Goal: Answer question/provide support: Share knowledge or assist other users

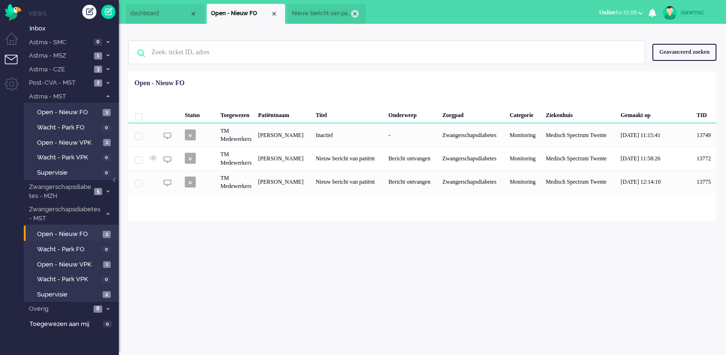
click at [354, 16] on div "Close tab" at bounding box center [355, 14] width 8 height 8
click at [86, 263] on span "Open - Nieuw VPK" at bounding box center [69, 264] width 64 height 9
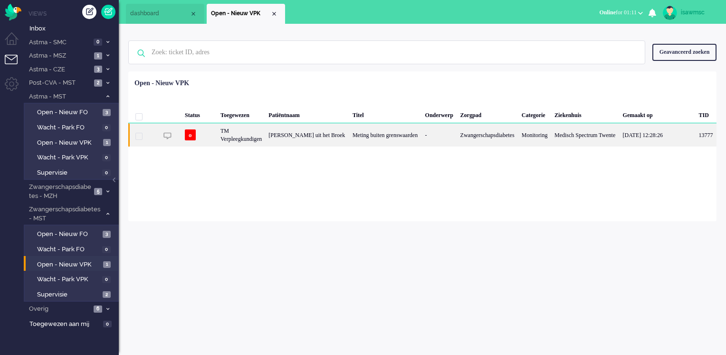
click at [265, 133] on div "TM Verpleegkundigen" at bounding box center [241, 134] width 48 height 23
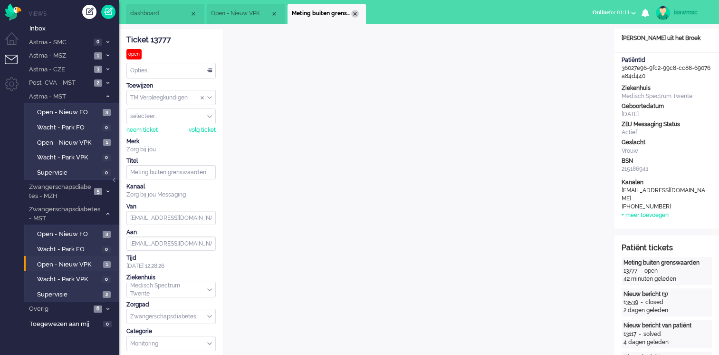
click at [352, 15] on div "Close tab" at bounding box center [355, 14] width 8 height 8
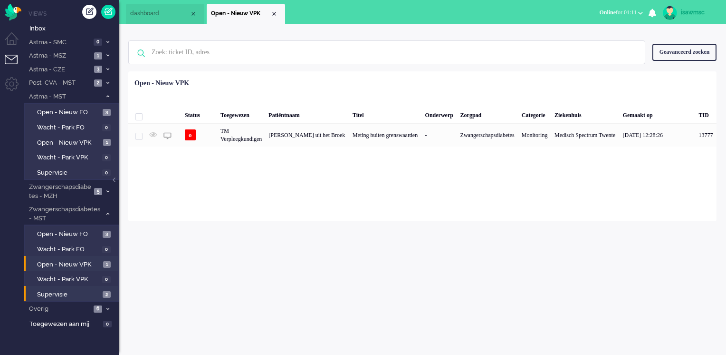
click at [93, 287] on li "Supervisie 2" at bounding box center [71, 293] width 94 height 15
click at [94, 292] on span "Supervisie" at bounding box center [68, 294] width 63 height 9
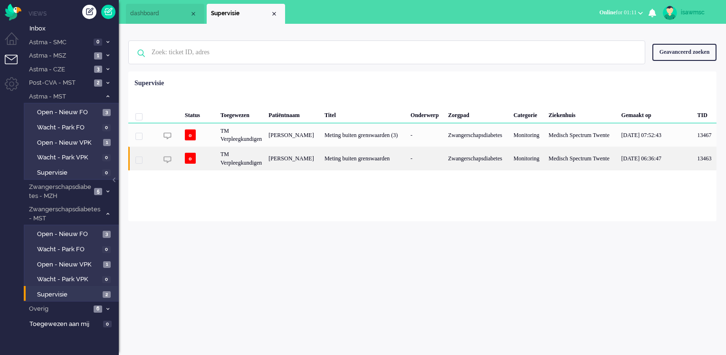
click at [345, 160] on div "Meting buiten grenswaarden" at bounding box center [364, 157] width 86 height 23
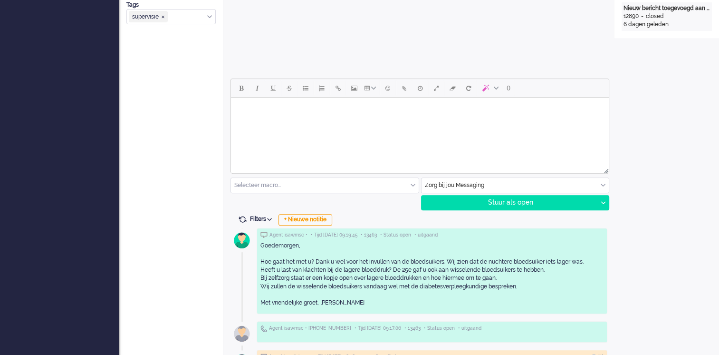
scroll to position [428, 0]
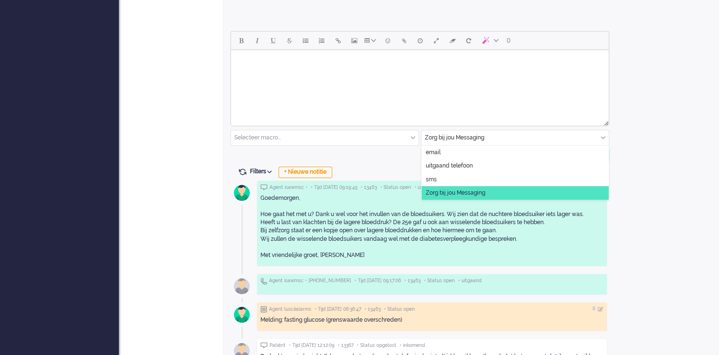
click at [604, 137] on div "Zorg bij jou Messaging" at bounding box center [516, 137] width 188 height 15
click at [466, 168] on span "uitgaand telefoon" at bounding box center [449, 166] width 47 height 8
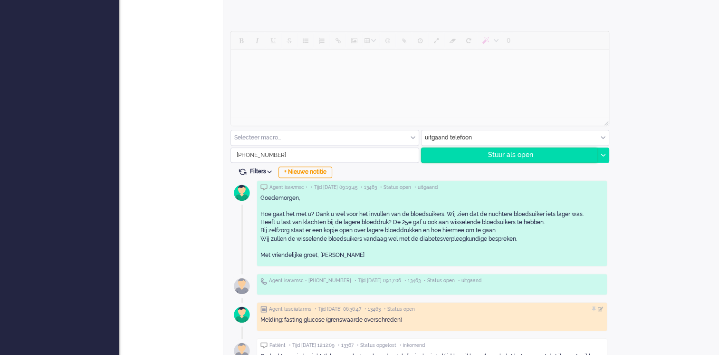
click at [472, 156] on div "Stuur als open" at bounding box center [510, 155] width 176 height 14
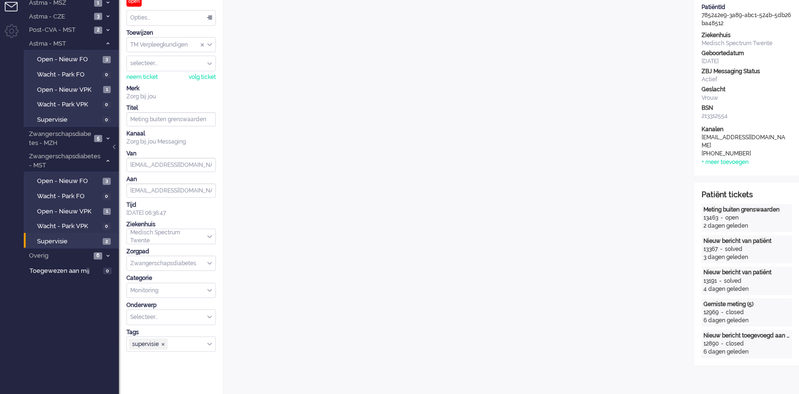
scroll to position [0, 0]
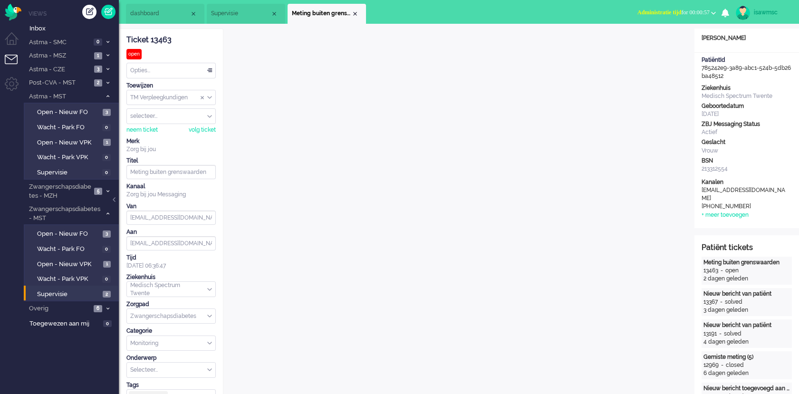
click at [687, 10] on span "Administratie tijd for 00:00:57" at bounding box center [673, 12] width 72 height 7
click at [669, 41] on label "Online" at bounding box center [676, 42] width 75 height 8
click at [354, 11] on div "Close tab" at bounding box center [355, 14] width 8 height 8
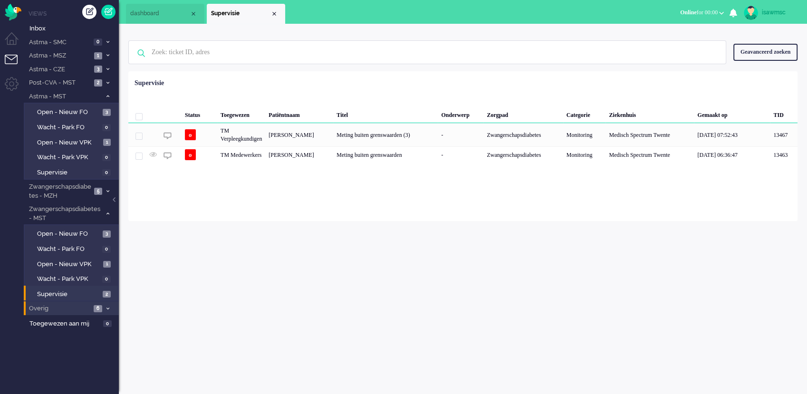
click at [86, 305] on span "Overig" at bounding box center [59, 308] width 63 height 9
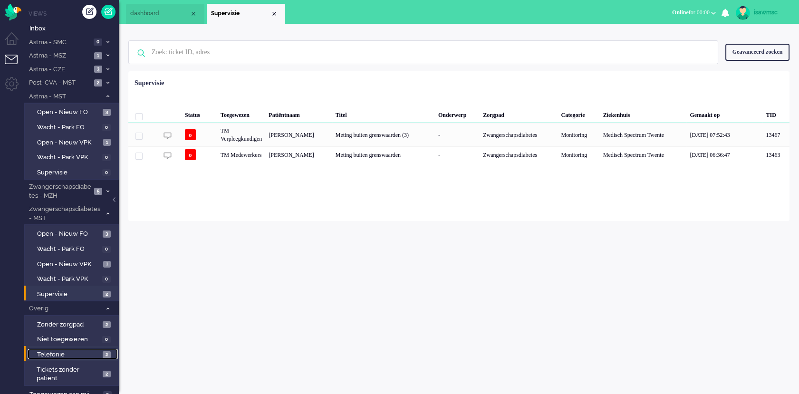
click at [93, 354] on span "Telefonie" at bounding box center [68, 354] width 63 height 9
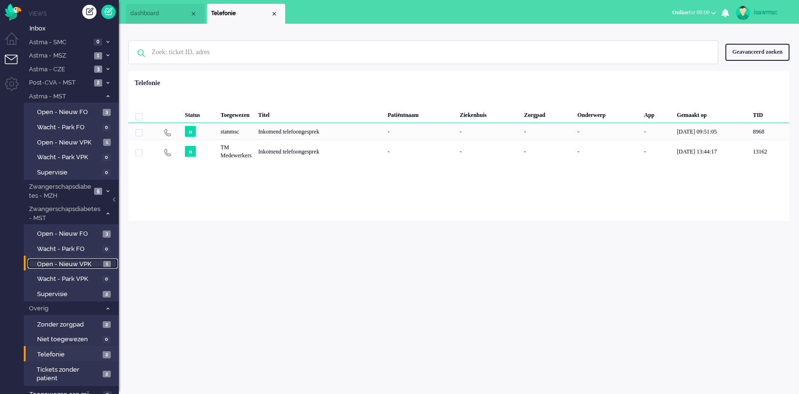
click at [96, 261] on span "Open - Nieuw VPK" at bounding box center [69, 264] width 64 height 9
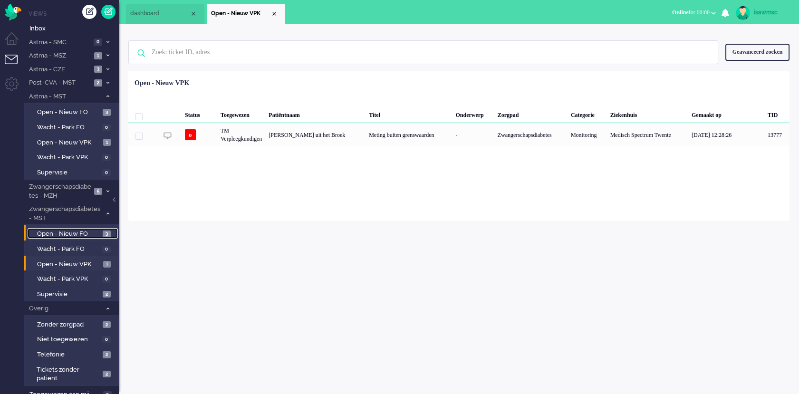
click at [95, 234] on span "Open - Nieuw FO" at bounding box center [68, 234] width 63 height 9
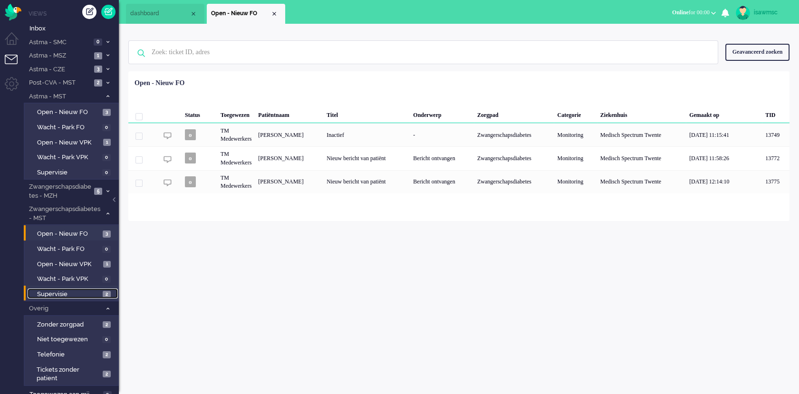
click at [96, 292] on span "Supervisie" at bounding box center [68, 294] width 63 height 9
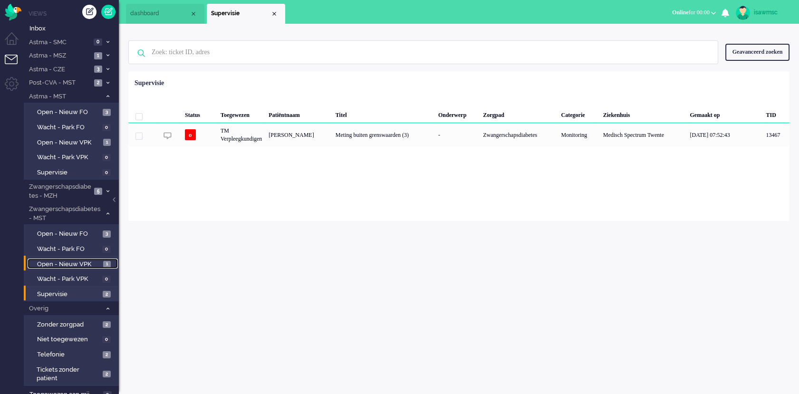
click at [87, 263] on span "Open - Nieuw VPK" at bounding box center [69, 264] width 64 height 9
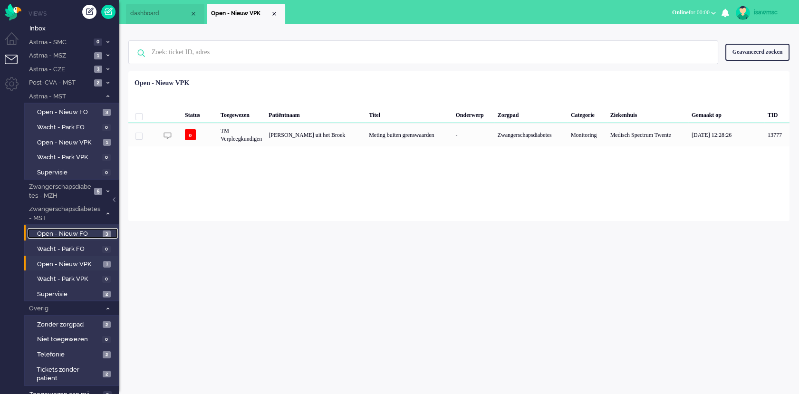
click at [102, 234] on link "Open - Nieuw FO 3" at bounding box center [73, 233] width 90 height 10
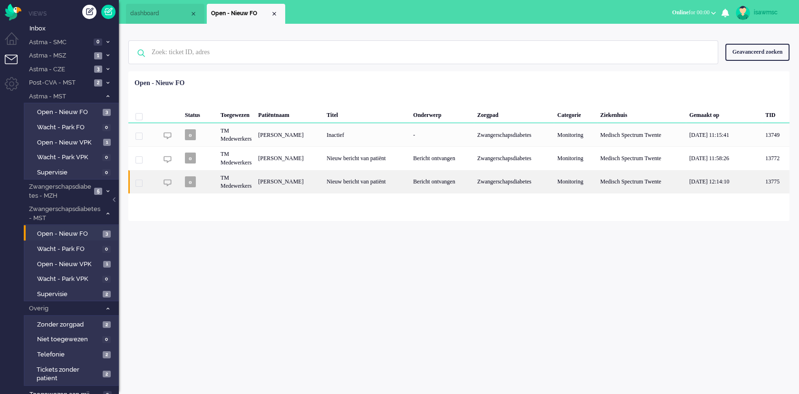
click at [369, 184] on div "Nieuw bericht van patiënt" at bounding box center [366, 181] width 86 height 23
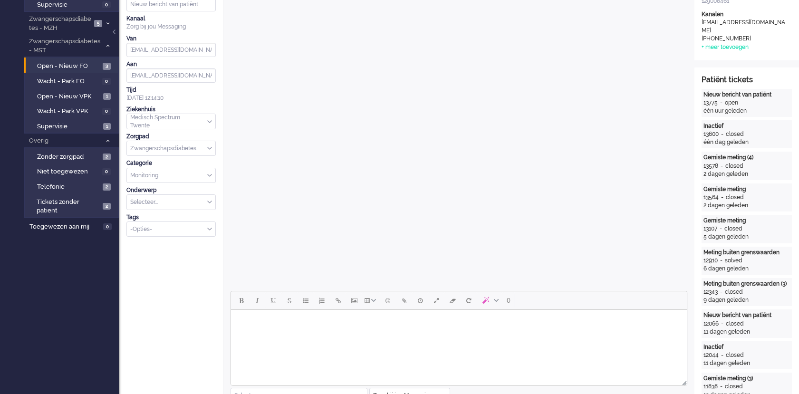
scroll to position [379, 0]
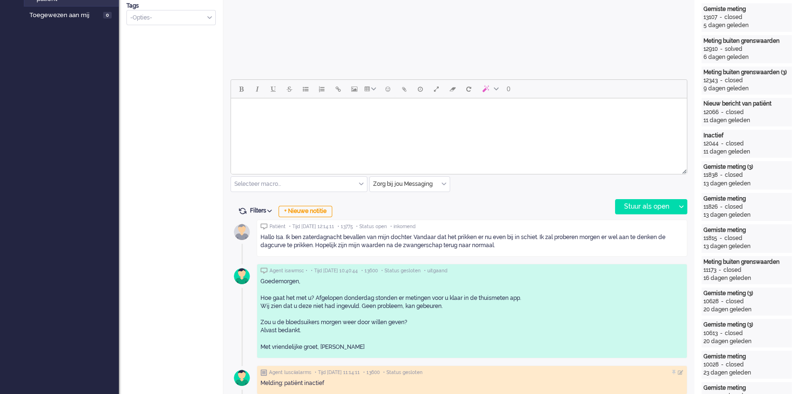
click at [274, 118] on body "Rich Text Area. Press ALT-0 for help." at bounding box center [459, 110] width 448 height 17
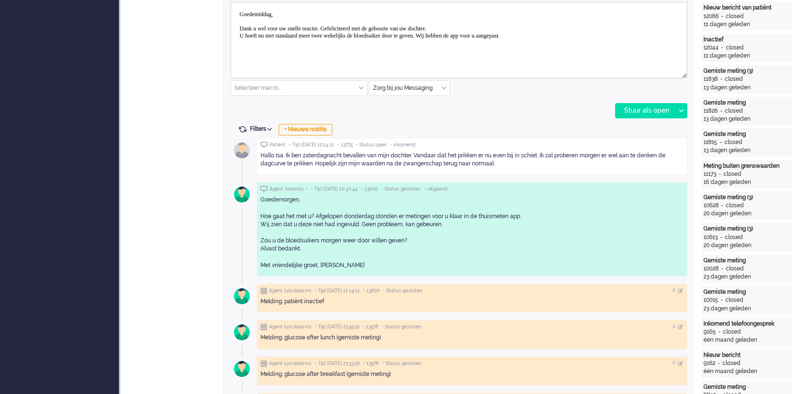
scroll to position [317, 0]
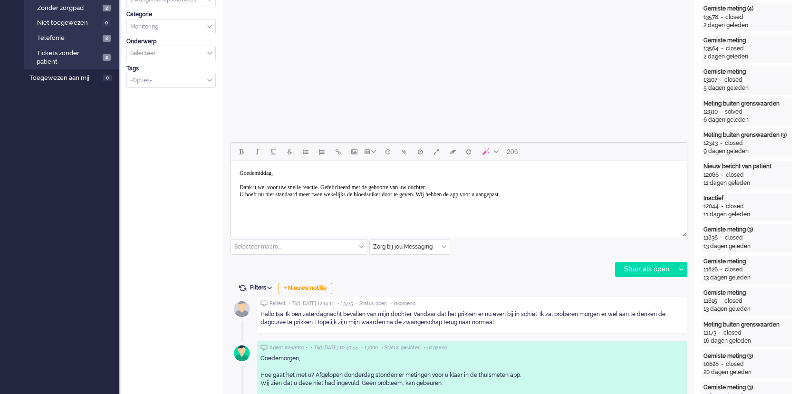
click at [571, 194] on body "Goedemiddag, Dank u wel voor uw snelle reactie. Gefeliciteerd met de geboorte v…" at bounding box center [459, 187] width 448 height 45
click at [581, 194] on body "Goedemiddag, Dank u wel voor uw snelle reactie. Gefeliciteerd met de geboorte v…" at bounding box center [459, 187] width 448 height 45
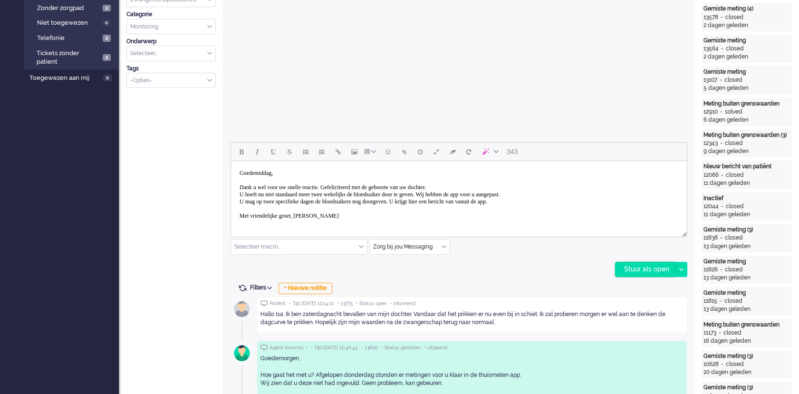
click at [645, 263] on div "Stuur als open" at bounding box center [644, 269] width 59 height 14
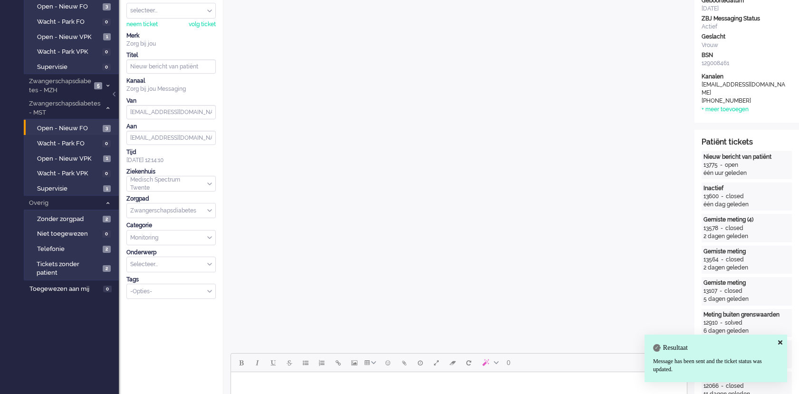
scroll to position [0, 0]
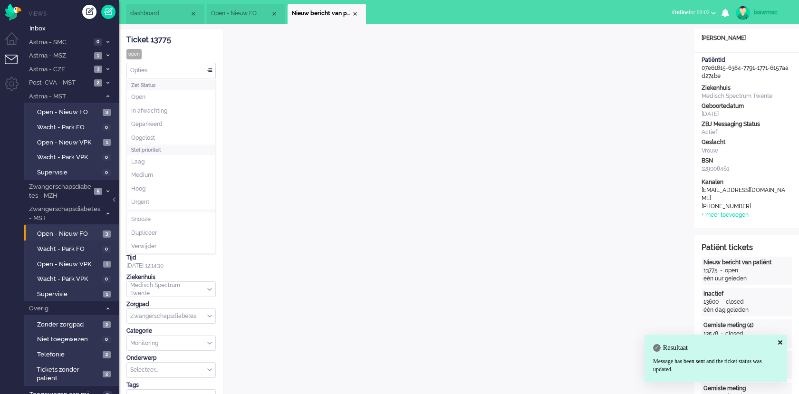
drag, startPoint x: 152, startPoint y: 71, endPoint x: 181, endPoint y: 148, distance: 82.9
click at [152, 71] on div "Opties..." at bounding box center [171, 70] width 88 height 15
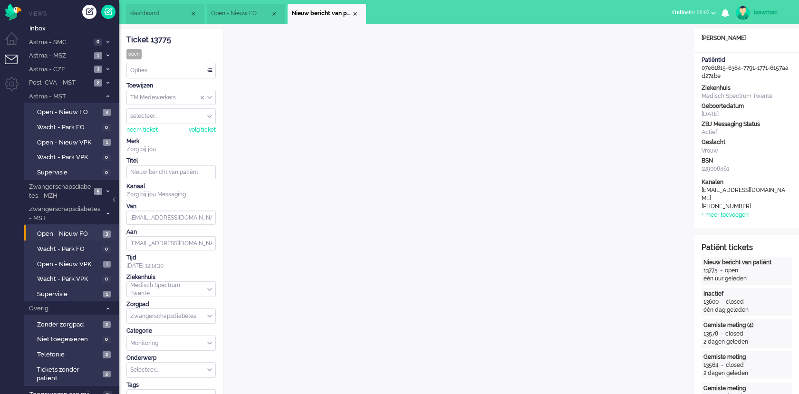
click at [179, 73] on div "Opties..." at bounding box center [171, 70] width 88 height 15
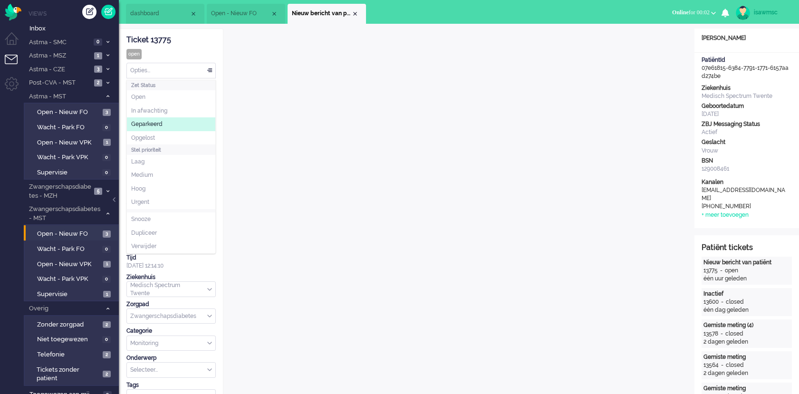
click at [160, 124] on span "Geparkeerd" at bounding box center [146, 124] width 31 height 8
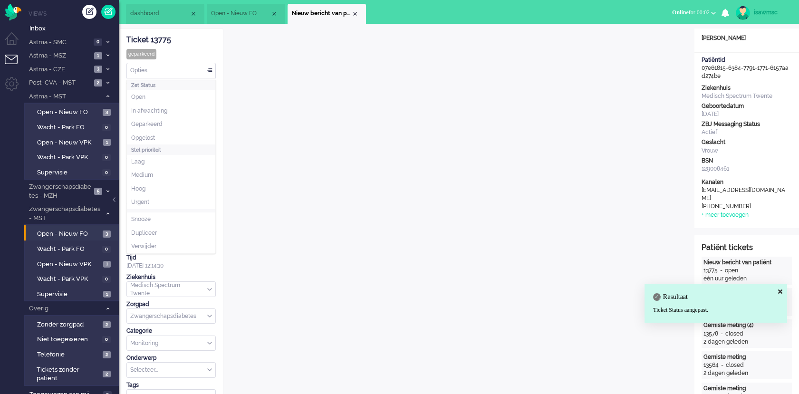
click at [176, 65] on div "Opties..." at bounding box center [171, 70] width 88 height 15
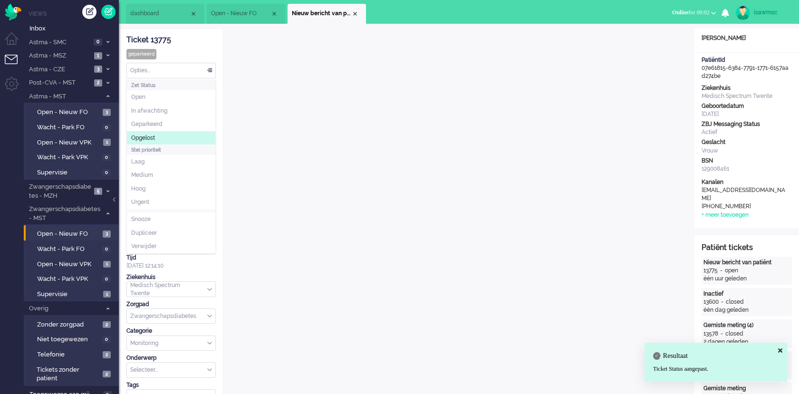
click at [153, 138] on span "Opgelost" at bounding box center [143, 138] width 24 height 8
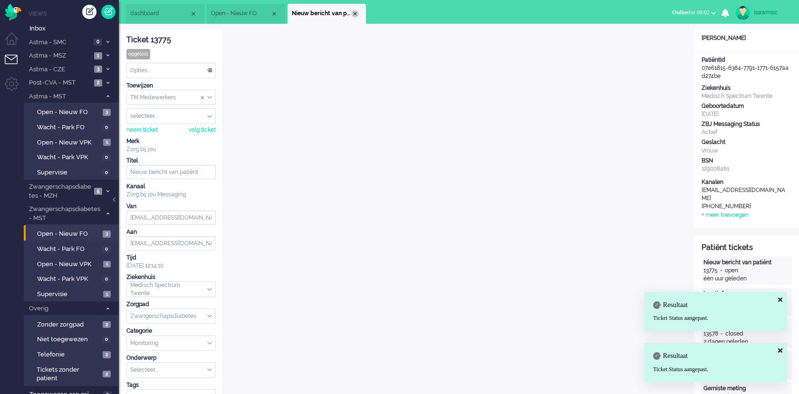
click at [356, 15] on div "Close tab" at bounding box center [355, 14] width 8 height 8
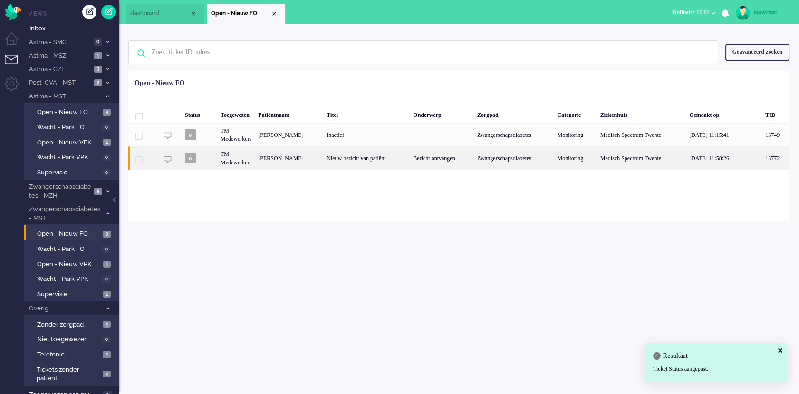
click at [369, 159] on div "Nieuw bericht van patiënt" at bounding box center [366, 157] width 86 height 23
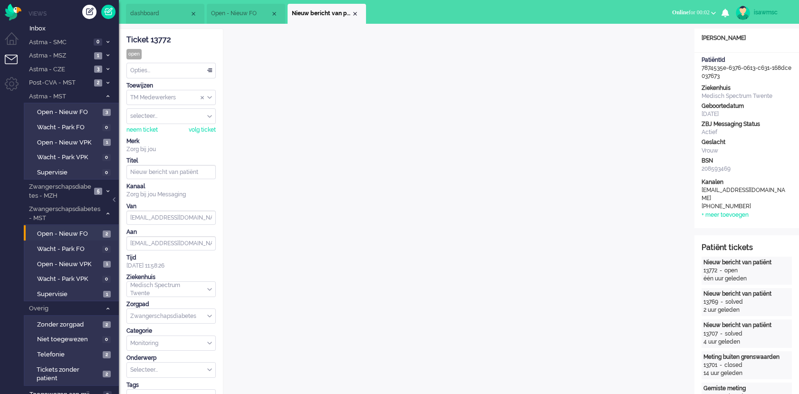
click at [189, 71] on div "Opties..." at bounding box center [171, 70] width 88 height 15
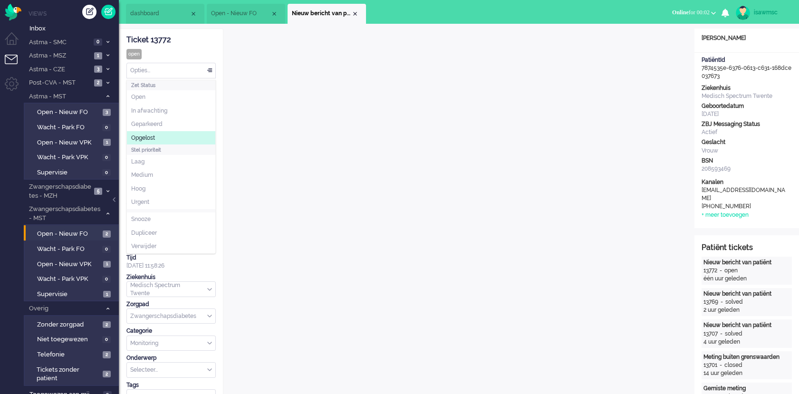
click at [152, 137] on span "Opgelost" at bounding box center [143, 138] width 24 height 8
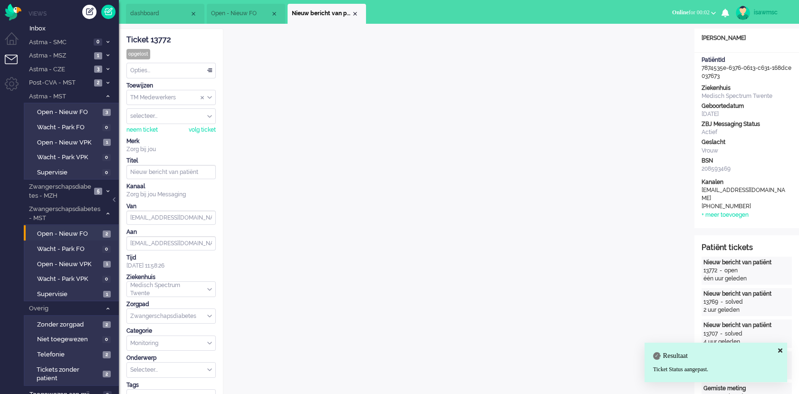
click at [354, 16] on div "Close tab" at bounding box center [355, 14] width 8 height 8
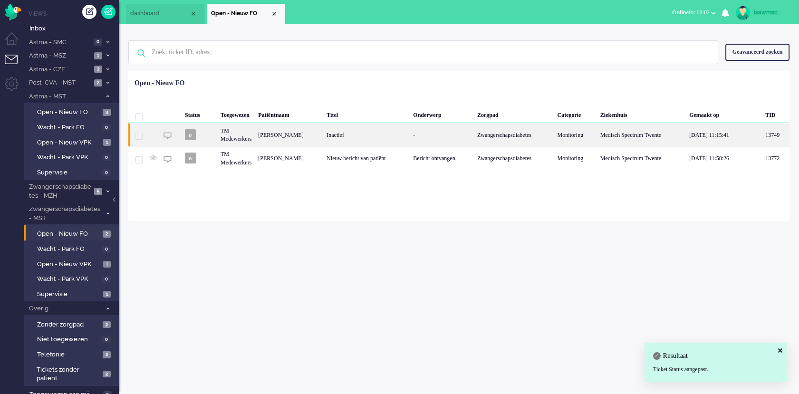
click at [321, 143] on div "[PERSON_NAME]" at bounding box center [289, 134] width 68 height 23
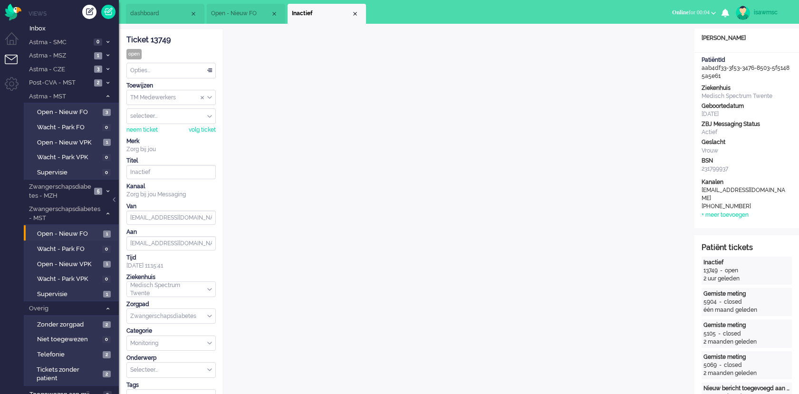
scroll to position [211, 0]
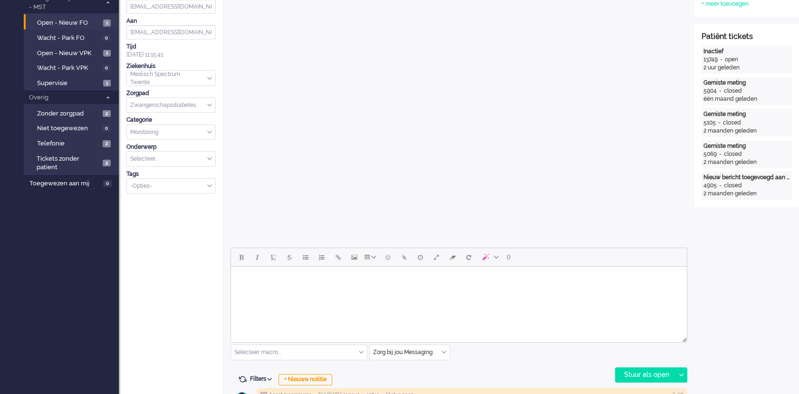
click at [446, 285] on body "Rich Text Area. Press ALT-0 for help." at bounding box center [459, 278] width 448 height 17
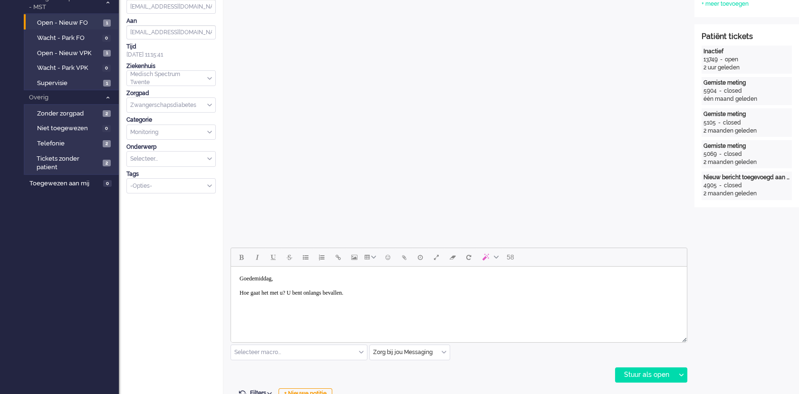
drag, startPoint x: 428, startPoint y: 294, endPoint x: 407, endPoint y: 535, distance: 241.4
click at [231, 269] on html "Goedemiddag, [PERSON_NAME] gaat het met u? U bent onlangs bevallen." at bounding box center [459, 286] width 456 height 38
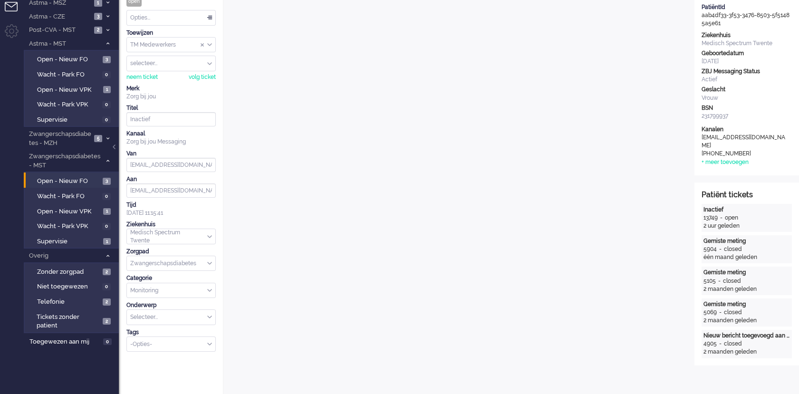
scroll to position [0, 0]
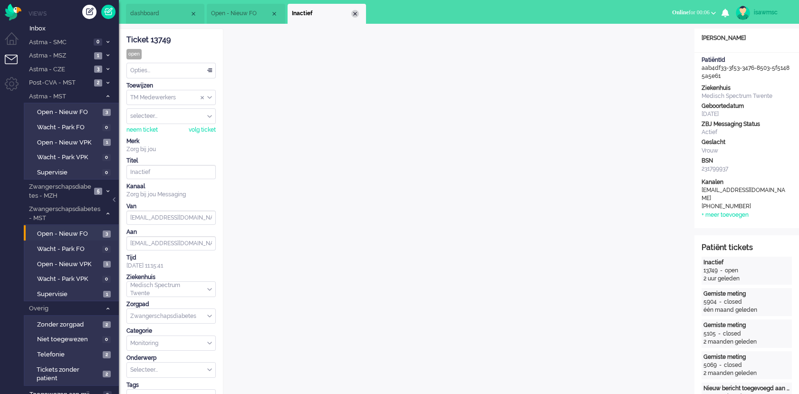
click at [356, 15] on div "Close tab" at bounding box center [355, 14] width 8 height 8
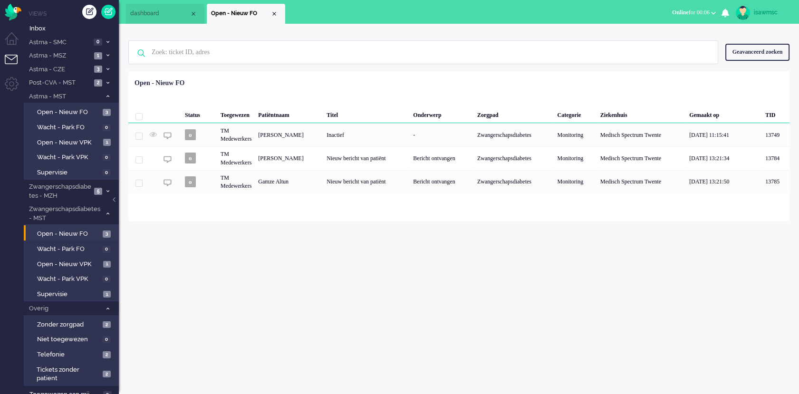
click at [316, 82] on div "Status Toegewezen Patiëntnaam Titel Onderwerp Zorgpad Categorie Ziekenhuis Gema…" at bounding box center [458, 134] width 661 height 119
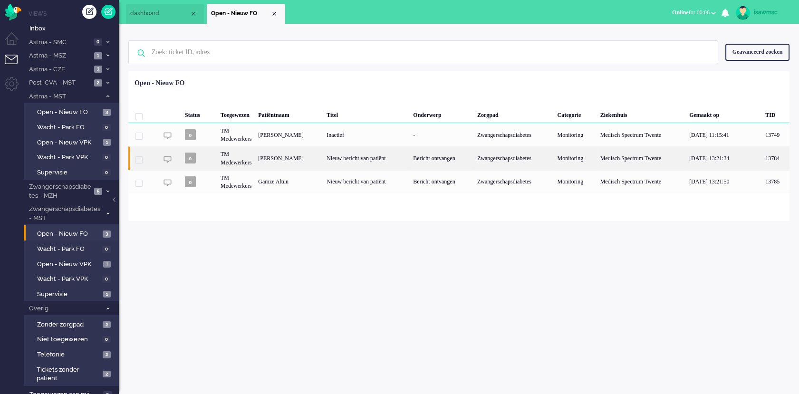
click at [323, 165] on div "[PERSON_NAME]" at bounding box center [289, 157] width 68 height 23
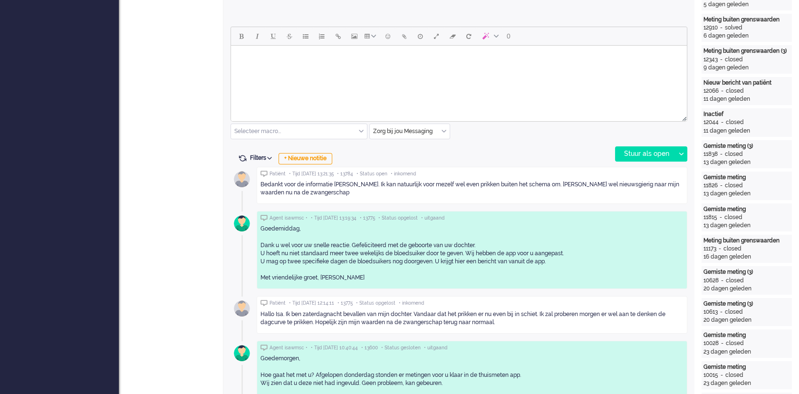
scroll to position [327, 0]
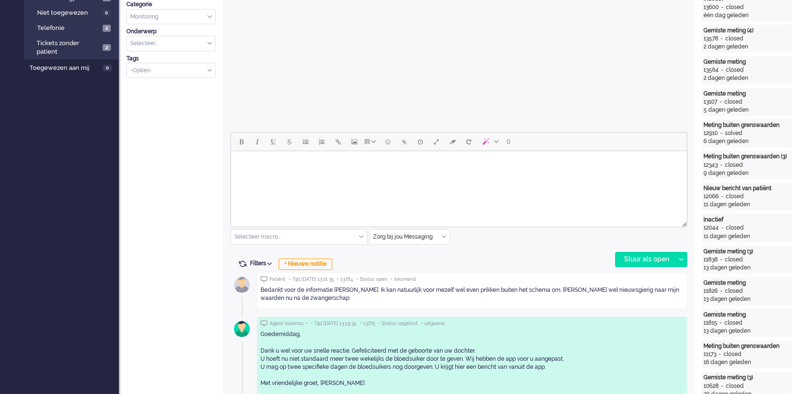
click at [309, 163] on body "Rich Text Area. Press ALT-0 for help." at bounding box center [459, 163] width 448 height 17
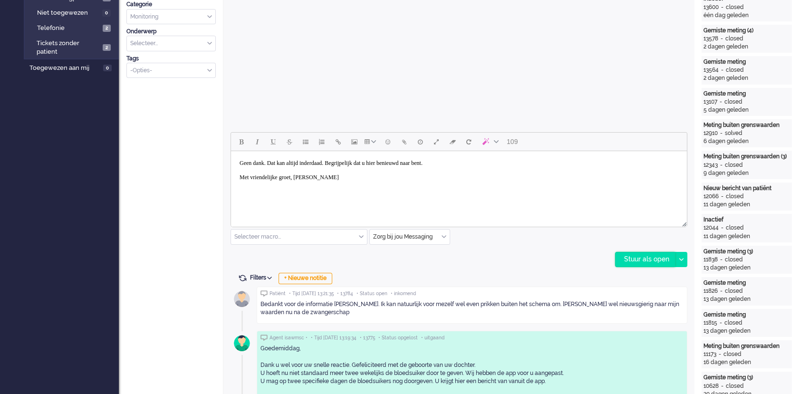
click at [656, 262] on div "Stuur als open" at bounding box center [644, 259] width 59 height 14
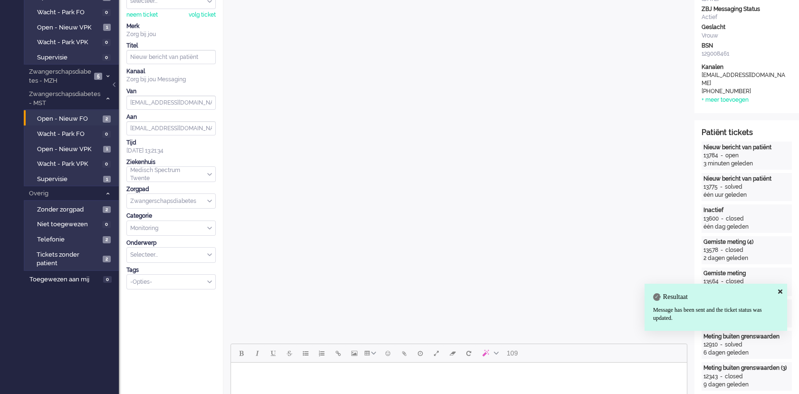
scroll to position [0, 0]
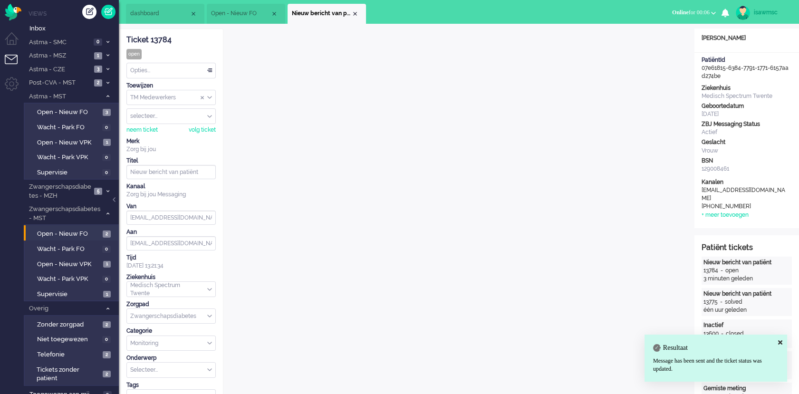
click at [178, 70] on div "Opties..." at bounding box center [171, 70] width 88 height 15
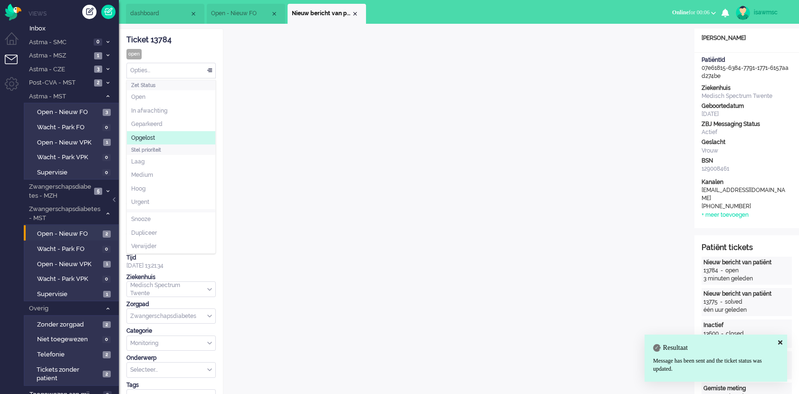
click at [164, 137] on li "Opgelost" at bounding box center [171, 138] width 88 height 14
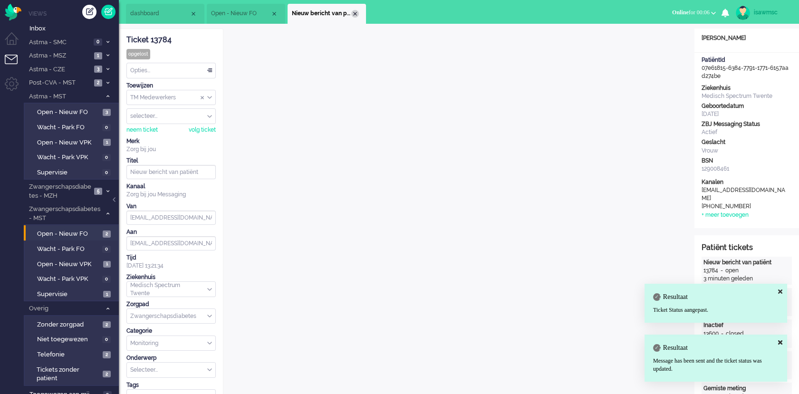
click at [354, 16] on div "Close tab" at bounding box center [355, 14] width 8 height 8
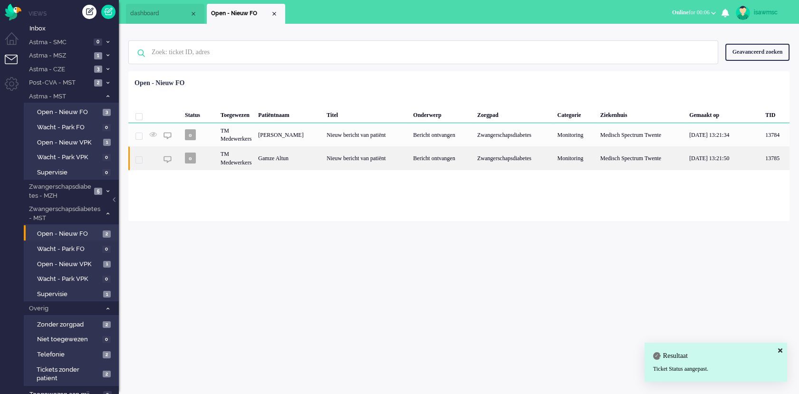
click at [310, 161] on div "Gamze Altun" at bounding box center [289, 157] width 68 height 23
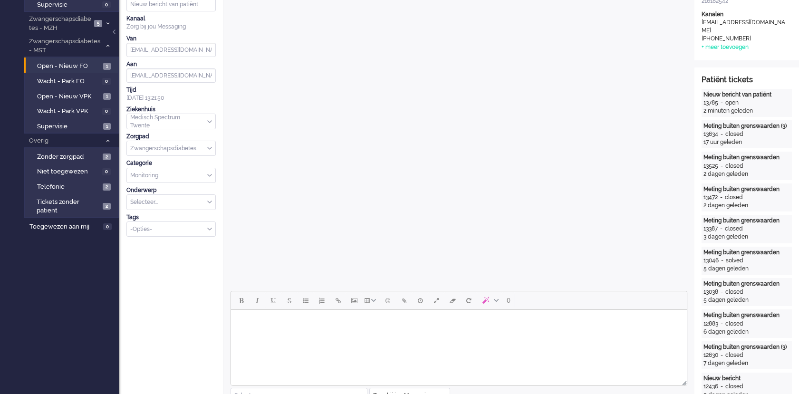
scroll to position [379, 0]
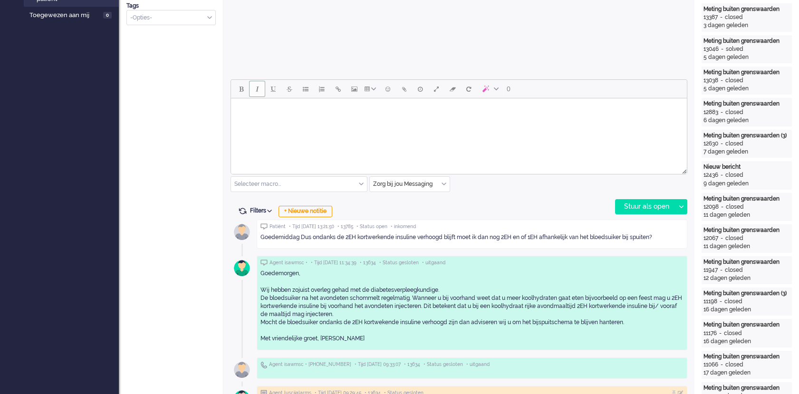
click at [253, 92] on button "Italic" at bounding box center [257, 89] width 16 height 16
click at [252, 93] on button "Italic" at bounding box center [257, 89] width 16 height 16
click at [248, 106] on body "﻿" at bounding box center [459, 110] width 448 height 17
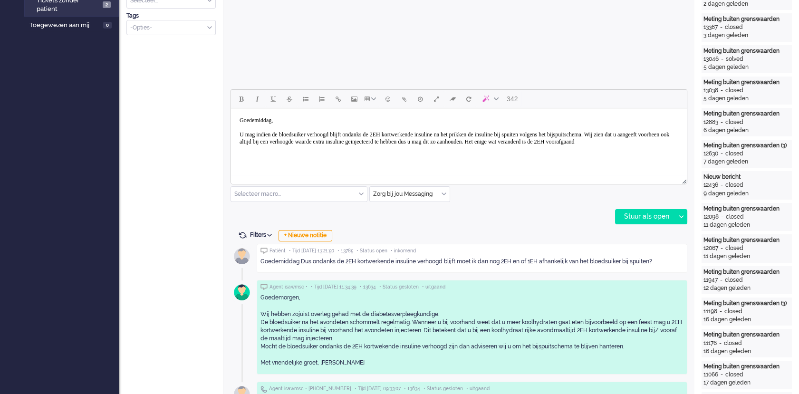
scroll to position [317, 0]
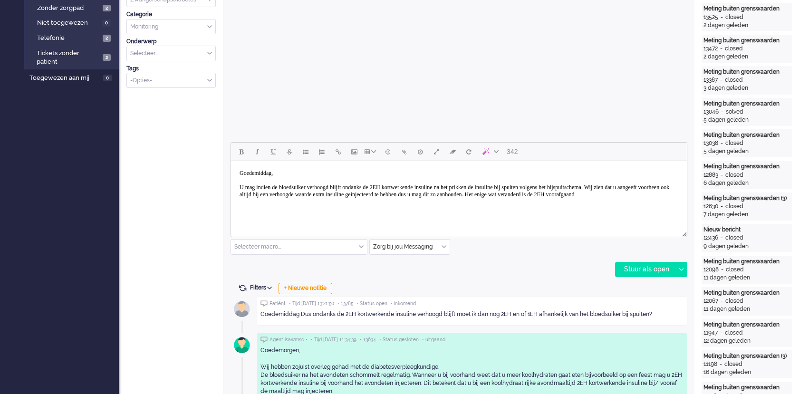
click at [354, 203] on body "Goedemiddag, U mag indien de bloedsuiker verhoogd blijft ondanks de 2EH kortwer…" at bounding box center [459, 184] width 448 height 38
click at [404, 203] on body "Goedemiddag, U mag indien de bloedsuiker verhoogd blijft ondanks de 2EH kortwer…" at bounding box center [459, 184] width 448 height 38
click at [640, 268] on div "Stuur als open" at bounding box center [644, 269] width 59 height 14
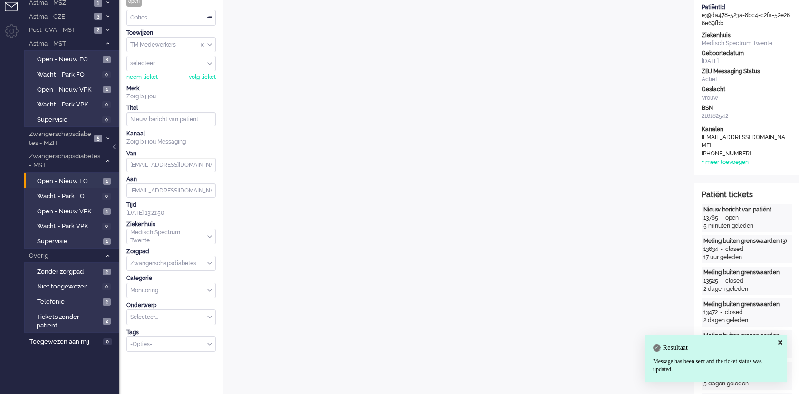
scroll to position [0, 0]
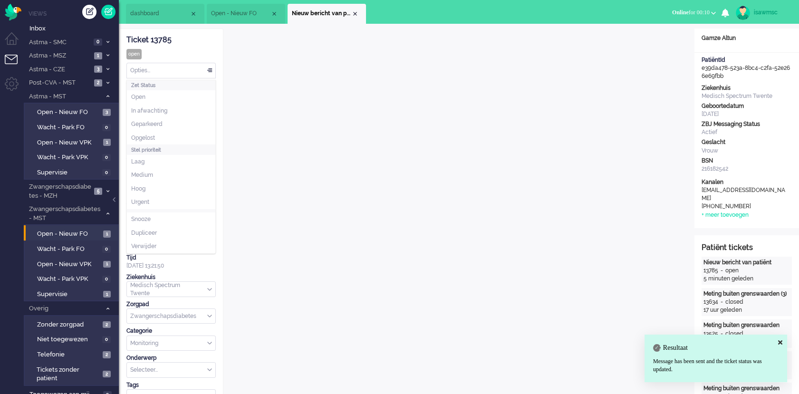
click at [169, 70] on div "Opties..." at bounding box center [171, 70] width 88 height 15
click at [159, 139] on li "Opgelost" at bounding box center [171, 138] width 88 height 14
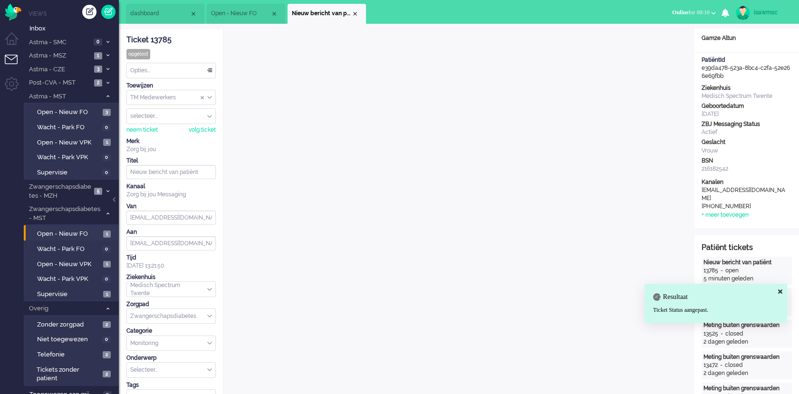
click at [363, 14] on li "Nieuw bericht van patiënt" at bounding box center [327, 14] width 78 height 20
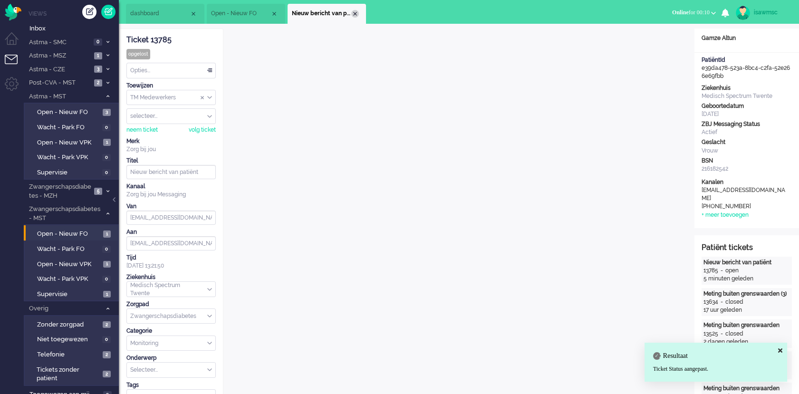
click at [354, 14] on div "Close tab" at bounding box center [355, 14] width 8 height 8
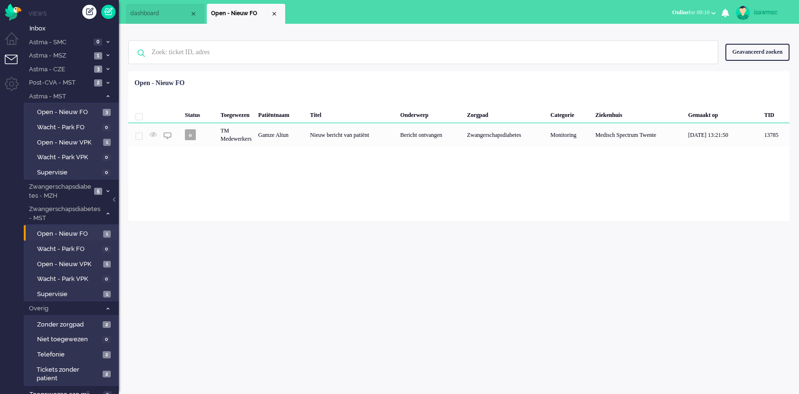
click at [230, 168] on div "Loading... Status Toegewezen Patiëntnaam Titel Onderwerp Zorgpad Categorie Ziek…" at bounding box center [458, 146] width 661 height 150
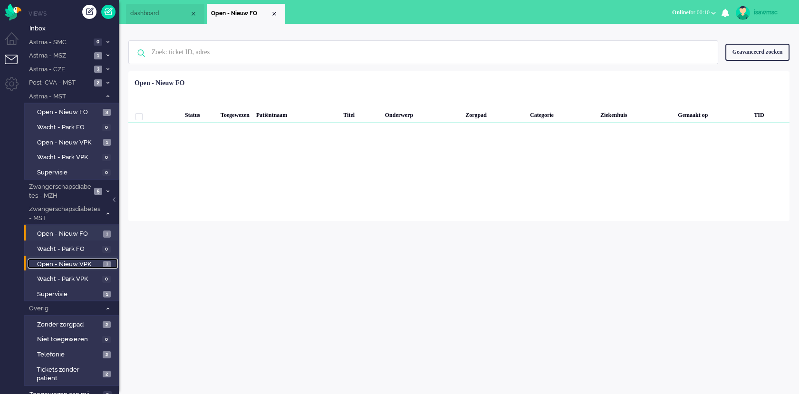
click at [95, 260] on span "Open - Nieuw VPK" at bounding box center [69, 264] width 64 height 9
